Goal: Information Seeking & Learning: Learn about a topic

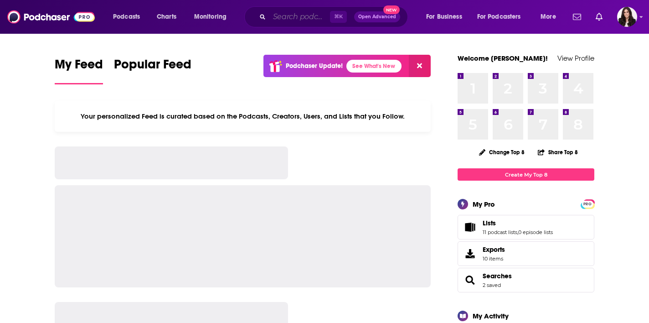
click at [299, 20] on input "Search podcasts, credits, & more..." at bounding box center [299, 17] width 61 height 15
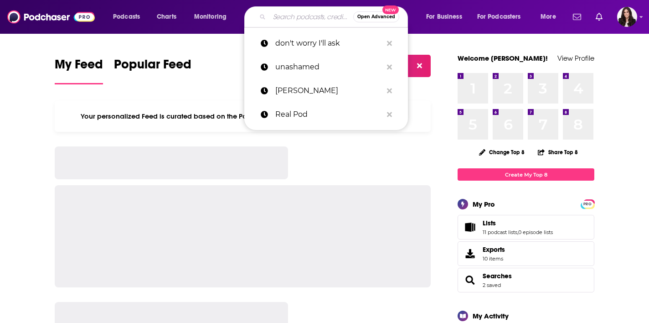
paste input "Legends N Leaders Podcast"
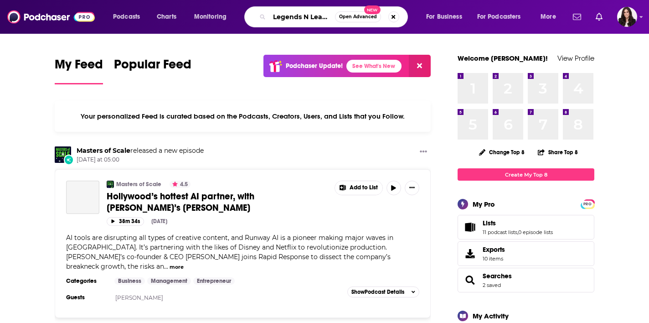
type input "Legends N Leaders Podcast"
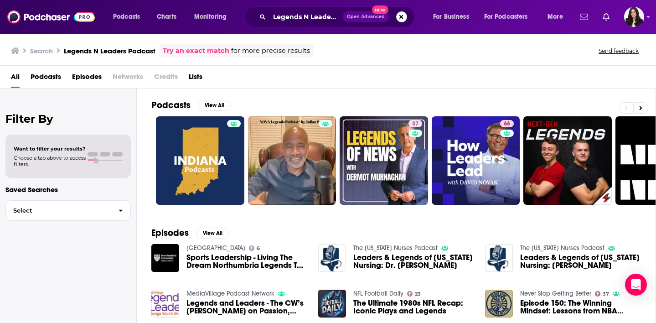
click at [365, 16] on span "Open Advanced" at bounding box center [366, 17] width 38 height 5
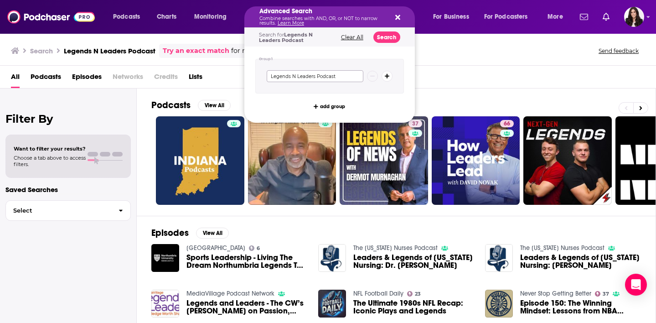
click at [291, 76] on input "Legends N Leaders Podcast" at bounding box center [315, 76] width 97 height 12
paste input "Legends N Leaders Podcast"
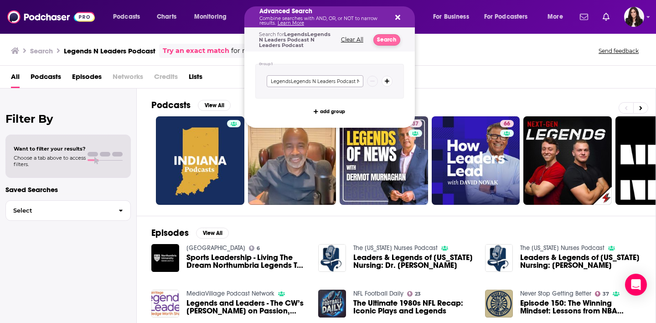
type input "LegendsLegends N Leaders Podcast N Leaders Podcast"
click at [383, 39] on button "Search" at bounding box center [386, 39] width 27 height 11
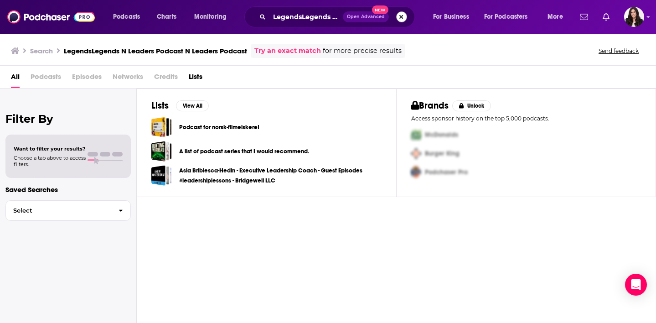
click at [398, 16] on button "Search podcasts, credits, & more..." at bounding box center [401, 16] width 11 height 11
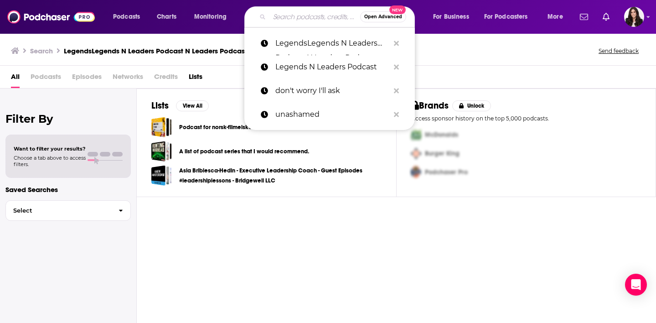
click at [33, 25] on img at bounding box center [51, 16] width 88 height 17
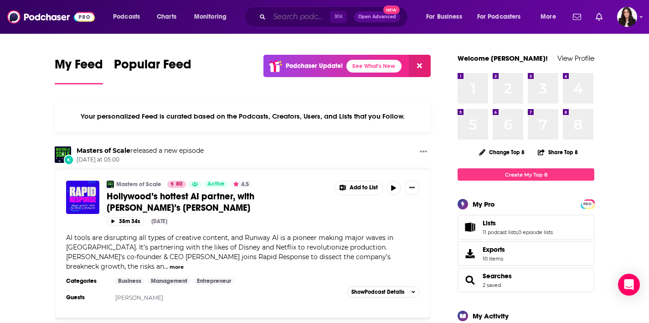
click at [285, 17] on input "Search podcasts, credits, & more..." at bounding box center [299, 17] width 61 height 15
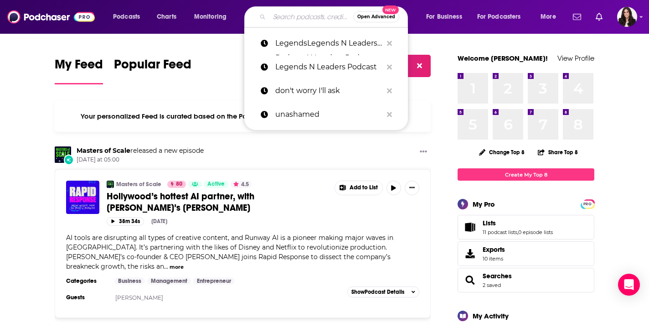
paste input "Legends N Leaders"
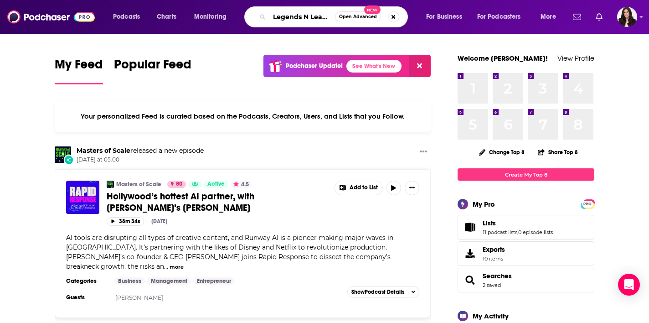
type input "Legends N Leaders"
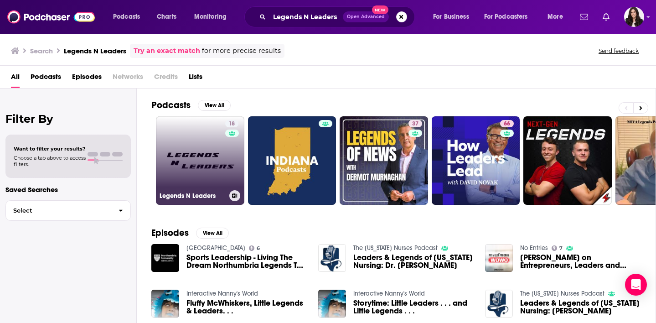
click at [197, 130] on link "18 Legends N Leaders" at bounding box center [200, 160] width 88 height 88
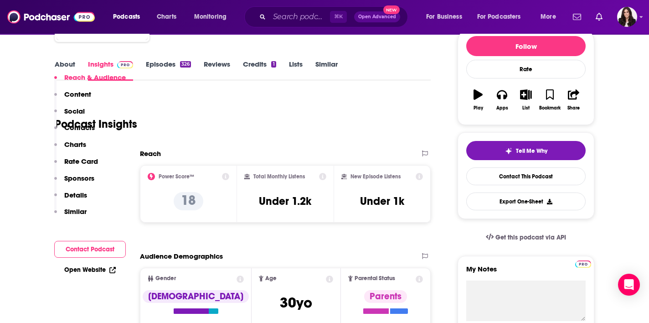
scroll to position [198, 0]
